Goal: Complete application form

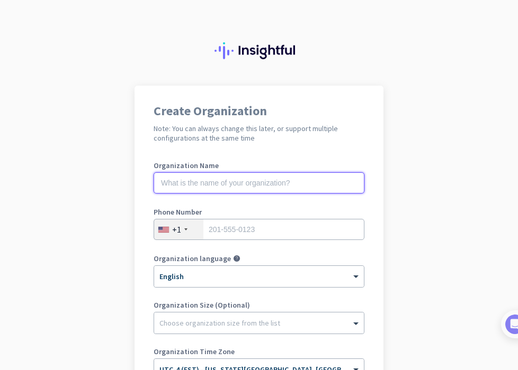
click at [162, 183] on input "text" at bounding box center [258, 183] width 211 height 21
drag, startPoint x: 170, startPoint y: 201, endPoint x: 210, endPoint y: 186, distance: 41.9
click at [210, 186] on input "[PERSON_NAME]" at bounding box center [258, 183] width 211 height 21
type input "M"
type input "[DOMAIN_NAME]"
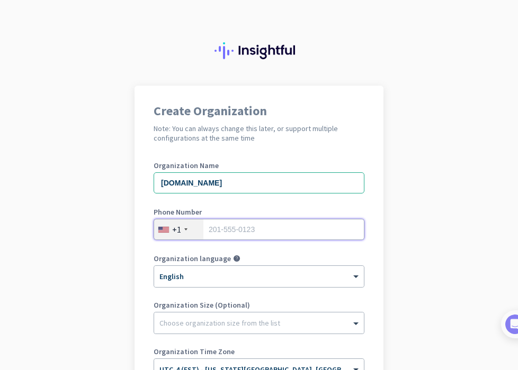
click at [224, 230] on input "tel" at bounding box center [258, 229] width 211 height 21
type input "9085609020"
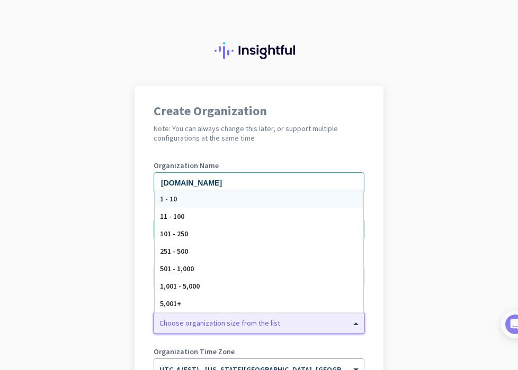
click at [352, 324] on span at bounding box center [356, 323] width 13 height 11
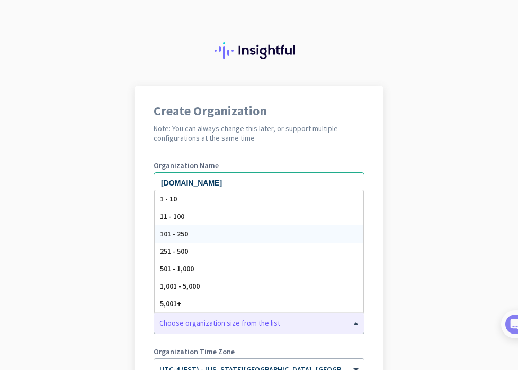
click at [424, 210] on app-onboarding-organization "Create Organization Note: You can always change this later, or support multiple…" at bounding box center [259, 315] width 518 height 458
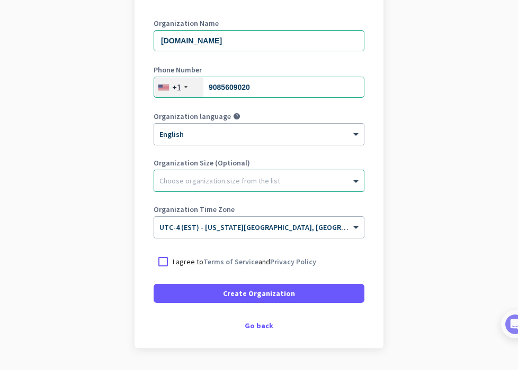
scroll to position [139, 0]
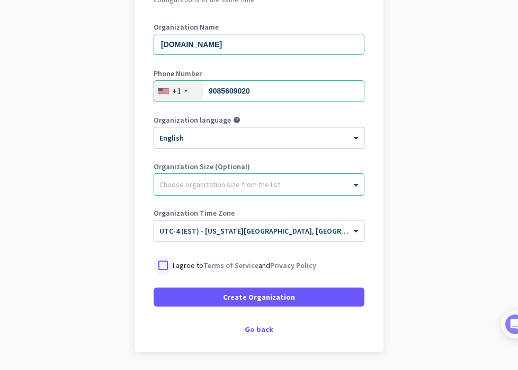
click at [162, 263] on div at bounding box center [162, 265] width 19 height 19
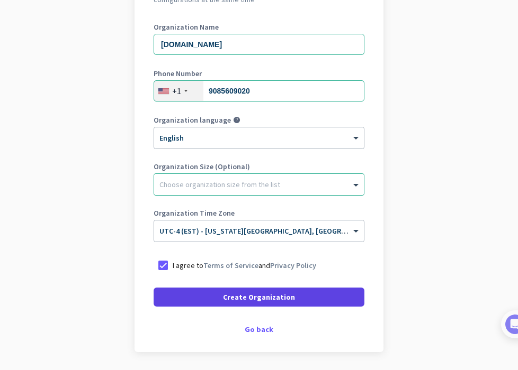
click at [322, 297] on span at bounding box center [258, 297] width 211 height 25
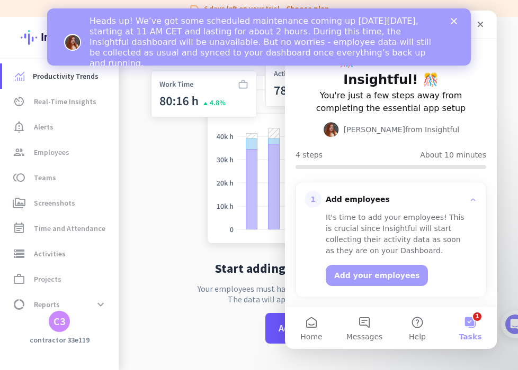
click at [456, 25] on div "Heads up! We’ve got some scheduled maintenance coming up [DATE][DATE], starting…" at bounding box center [258, 42] width 423 height 59
click at [452, 22] on polygon "Close" at bounding box center [453, 21] width 6 height 6
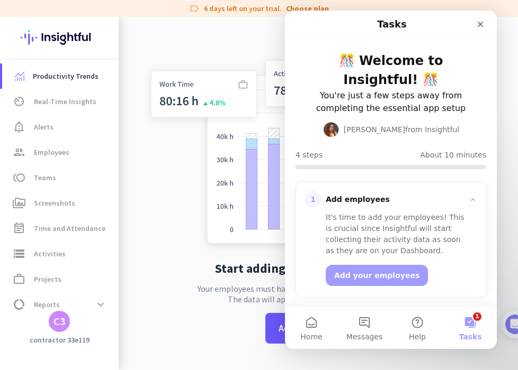
click at [473, 327] on button "1 Tasks" at bounding box center [469, 328] width 53 height 42
click at [476, 315] on button "1 Tasks" at bounding box center [469, 328] width 53 height 42
click at [478, 24] on icon "Close" at bounding box center [480, 24] width 8 height 8
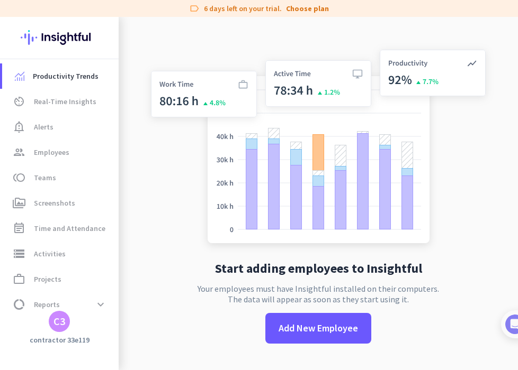
click at [69, 342] on h3 "contractor 33e119" at bounding box center [59, 340] width 119 height 10
click at [101, 305] on span at bounding box center [100, 304] width 19 height 19
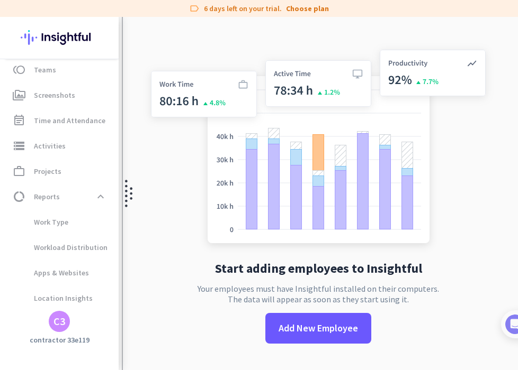
drag, startPoint x: 146, startPoint y: 312, endPoint x: 130, endPoint y: 304, distance: 17.7
click at [146, 312] on div "Start adding employees to Insightful Your employees must have Insightful instal…" at bounding box center [318, 202] width 350 height 370
